Goal: Information Seeking & Learning: Learn about a topic

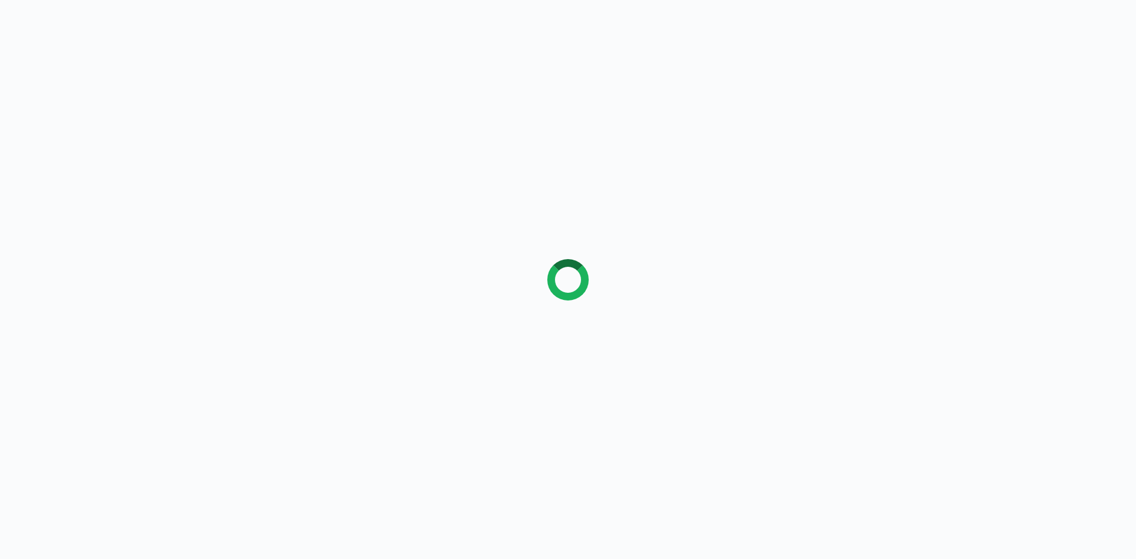
click at [255, 107] on div at bounding box center [568, 279] width 1136 height 559
click at [116, 152] on div at bounding box center [568, 279] width 1136 height 559
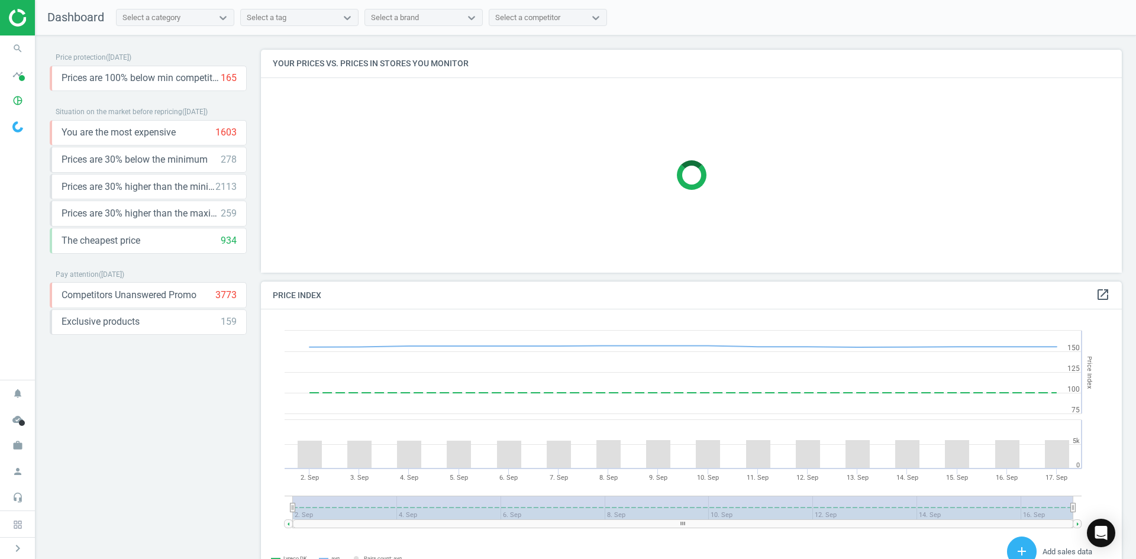
scroll to position [291, 871]
click at [4, 51] on span "search" at bounding box center [18, 49] width 36 height 26
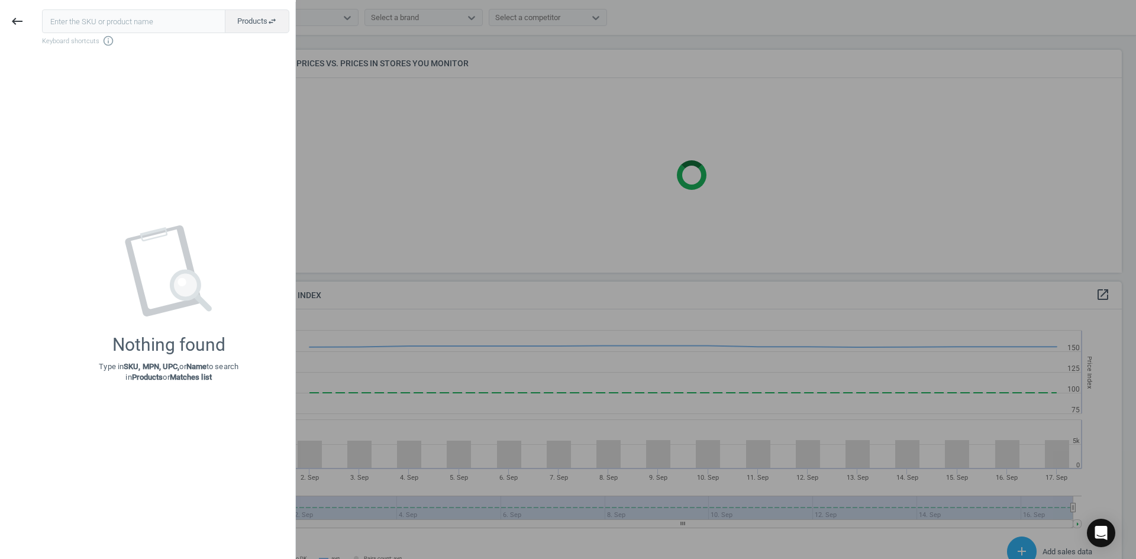
click at [20, 50] on div "keyboard_backspace Products swap_horiz Keyboard shortcuts info_outline Nothing …" at bounding box center [148, 281] width 296 height 559
click at [109, 18] on input "text" at bounding box center [133, 21] width 183 height 24
click at [154, 27] on input "text" at bounding box center [133, 21] width 183 height 24
paste input "12950195"
type input "12950195"
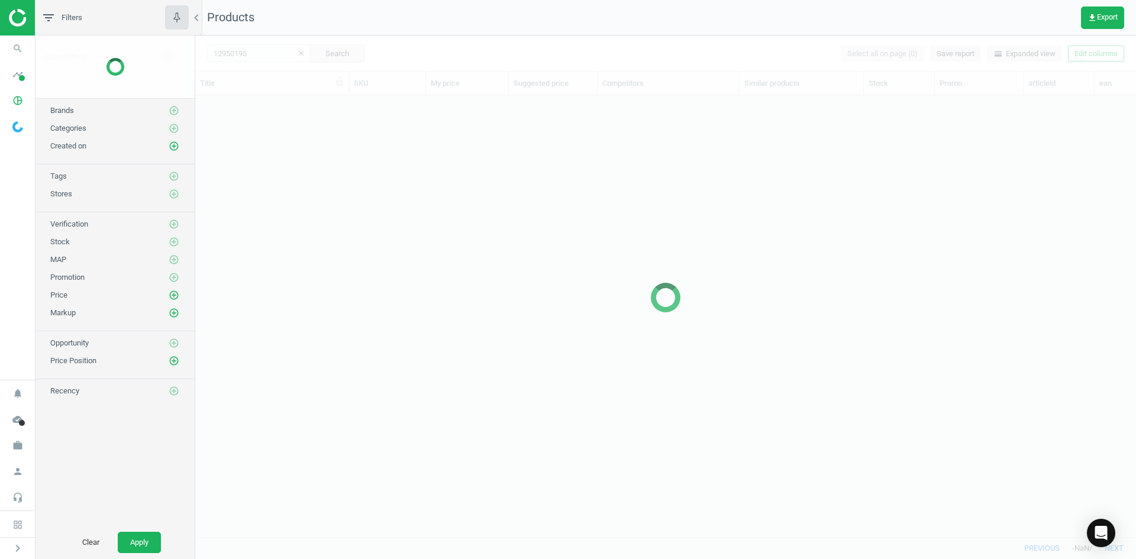
scroll to position [424, 932]
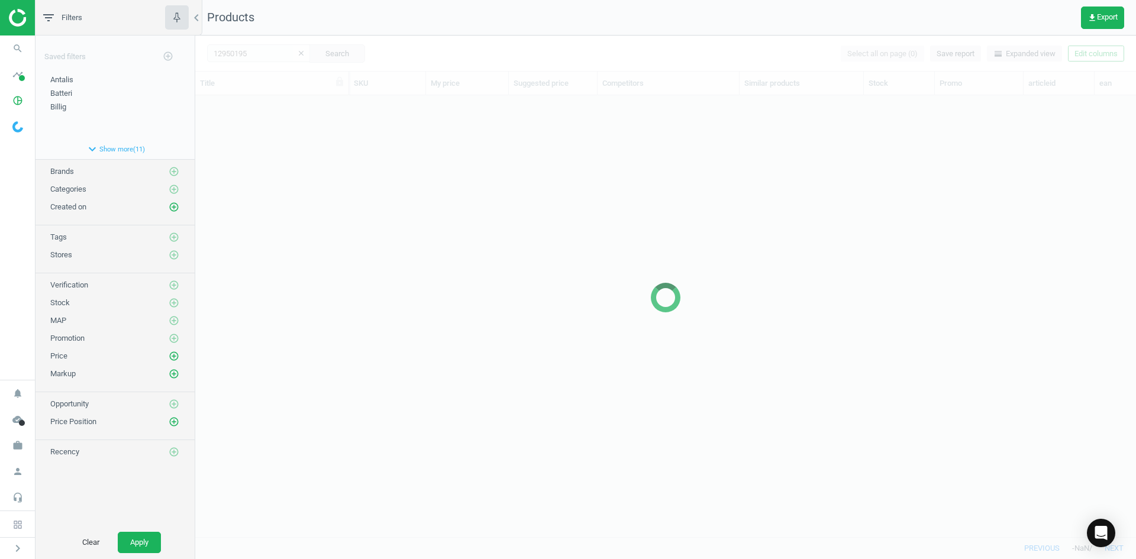
click at [346, 162] on div at bounding box center [665, 298] width 941 height 524
click at [276, 209] on div at bounding box center [665, 298] width 941 height 524
click at [275, 208] on div at bounding box center [665, 298] width 941 height 524
click at [276, 208] on div at bounding box center [665, 298] width 941 height 524
click at [273, 146] on div at bounding box center [665, 298] width 941 height 524
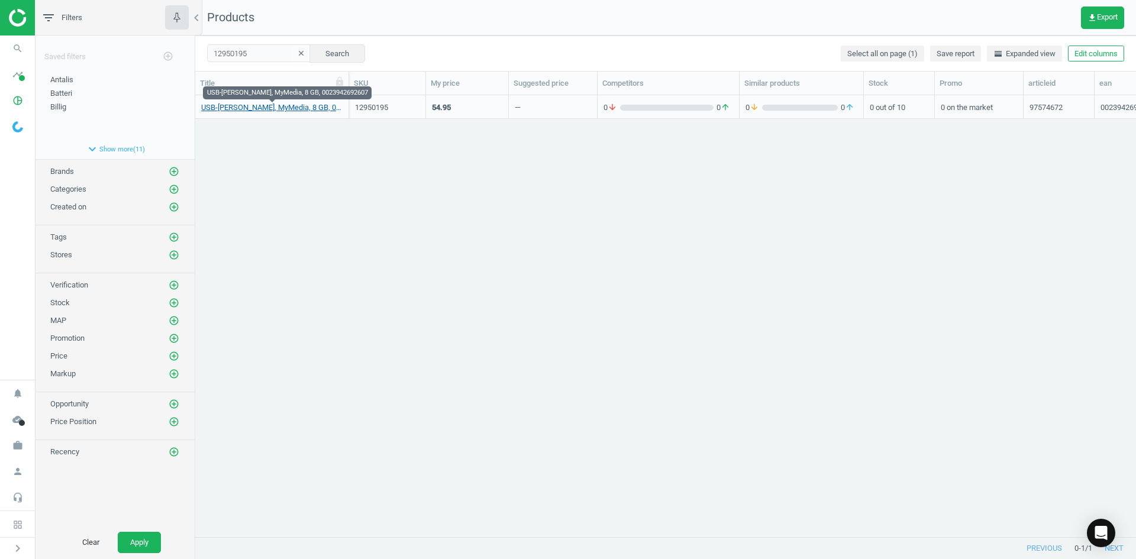
click at [285, 110] on link "USB-[PERSON_NAME], MyMedia, 8 GB, 0023942692607" at bounding box center [271, 107] width 141 height 11
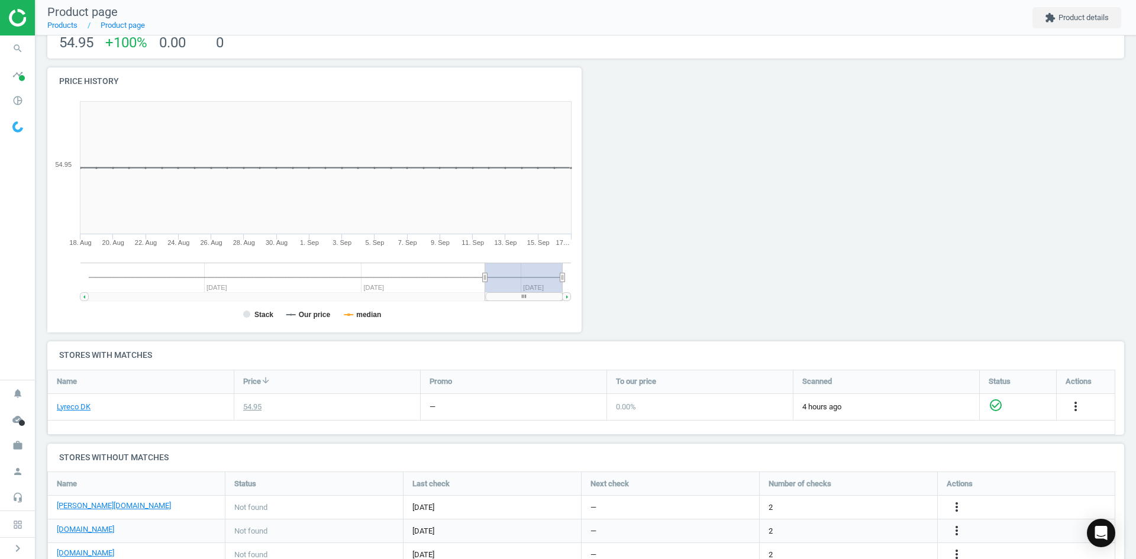
scroll to position [237, 0]
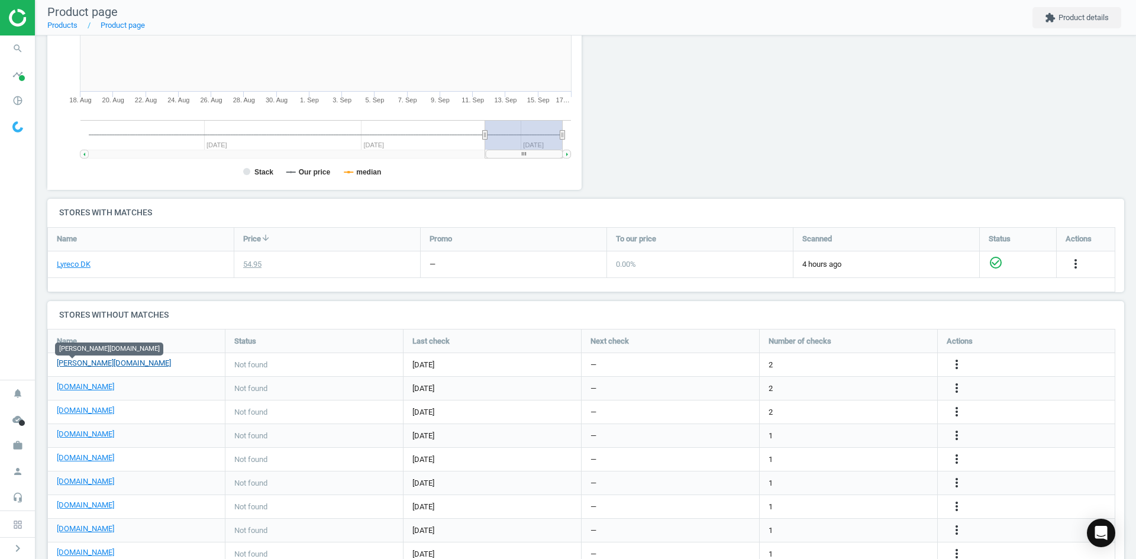
click at [71, 367] on link "[PERSON_NAME][DOMAIN_NAME]" at bounding box center [114, 363] width 114 height 11
click at [91, 388] on link "[DOMAIN_NAME]" at bounding box center [85, 387] width 57 height 11
click at [82, 410] on link "[DOMAIN_NAME]" at bounding box center [85, 410] width 57 height 11
click at [80, 267] on link "Lyreco DK" at bounding box center [74, 264] width 34 height 11
click at [91, 438] on link "[DOMAIN_NAME]" at bounding box center [85, 434] width 57 height 11
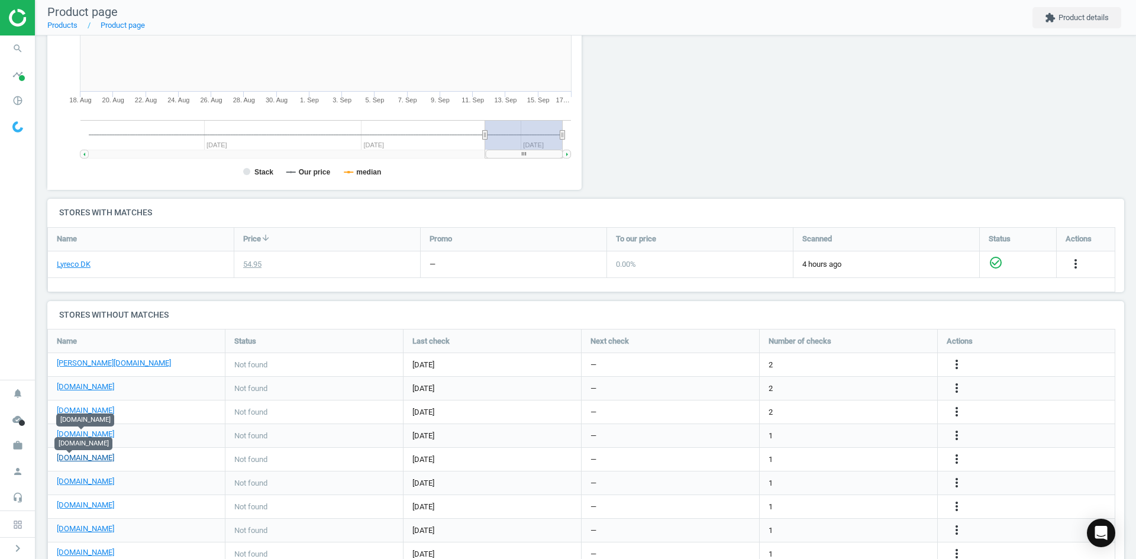
click at [73, 456] on link "[DOMAIN_NAME]" at bounding box center [85, 458] width 57 height 11
click at [70, 484] on link "[DOMAIN_NAME]" at bounding box center [85, 481] width 57 height 11
click at [72, 504] on link "[DOMAIN_NAME]" at bounding box center [85, 505] width 57 height 11
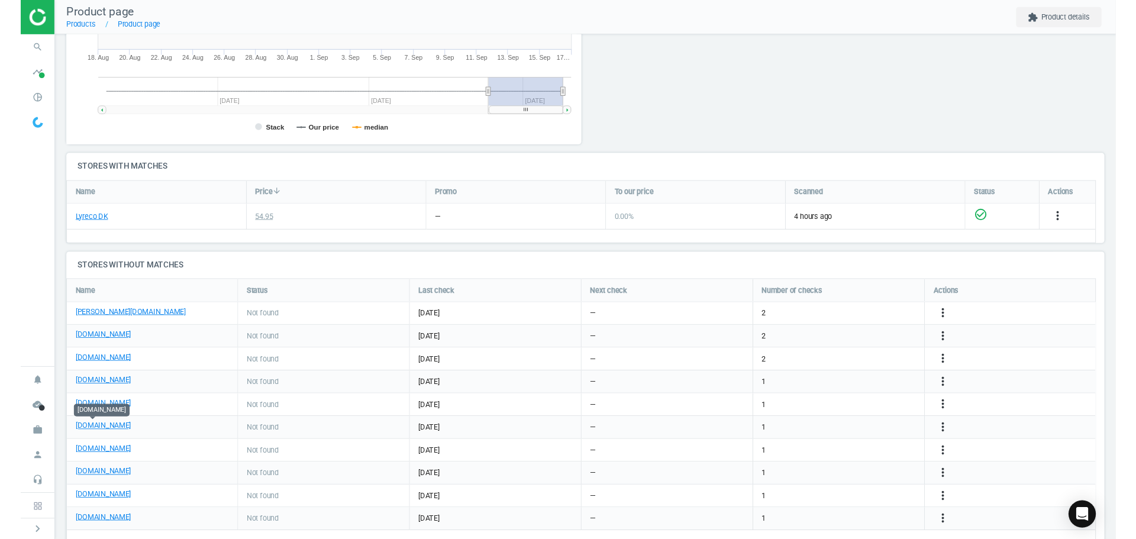
scroll to position [302, 0]
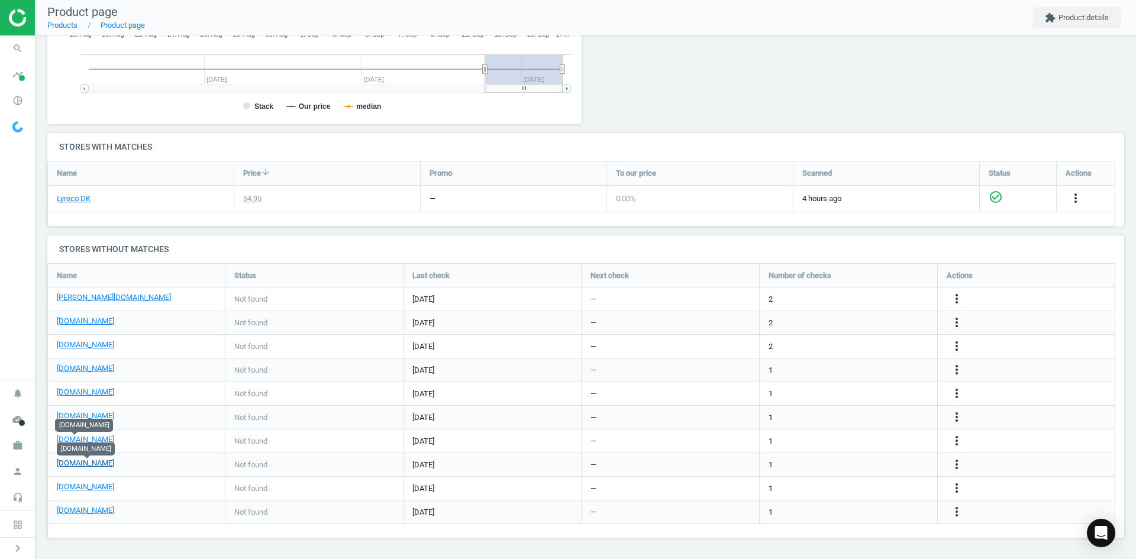
click at [99, 466] on link "[DOMAIN_NAME]" at bounding box center [85, 463] width 57 height 11
click at [70, 491] on link "[DOMAIN_NAME]" at bounding box center [85, 487] width 57 height 11
click at [91, 514] on link "[DOMAIN_NAME]" at bounding box center [85, 510] width 57 height 11
